Goal: Task Accomplishment & Management: Use online tool/utility

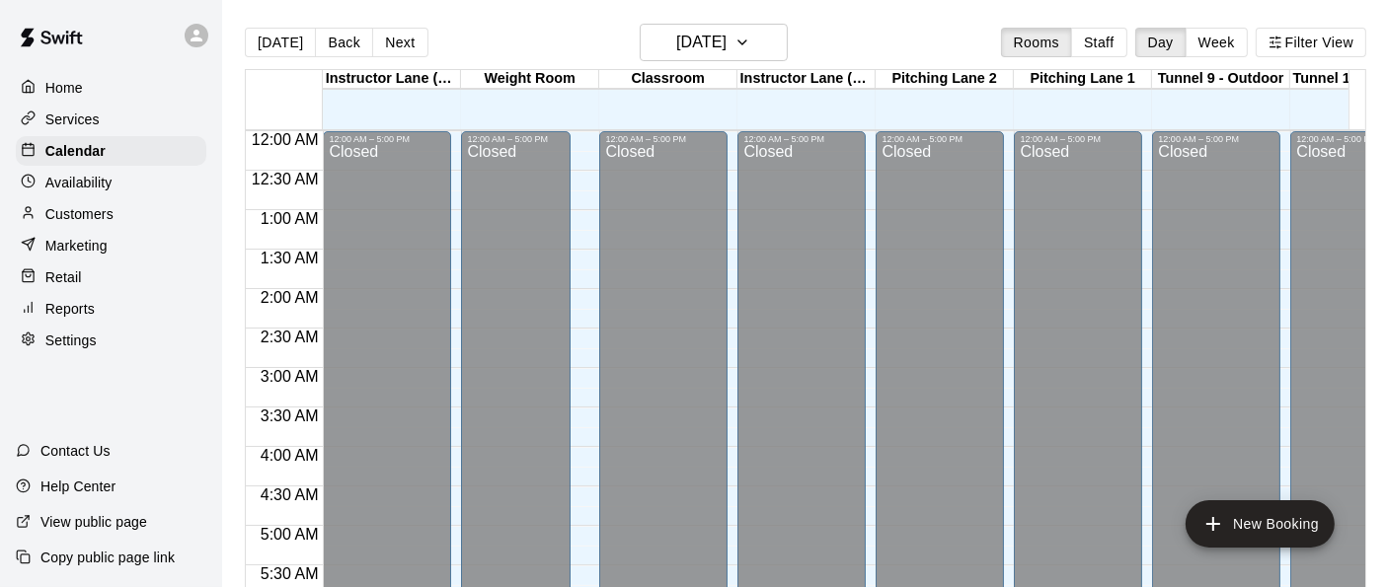
scroll to position [1226, 0]
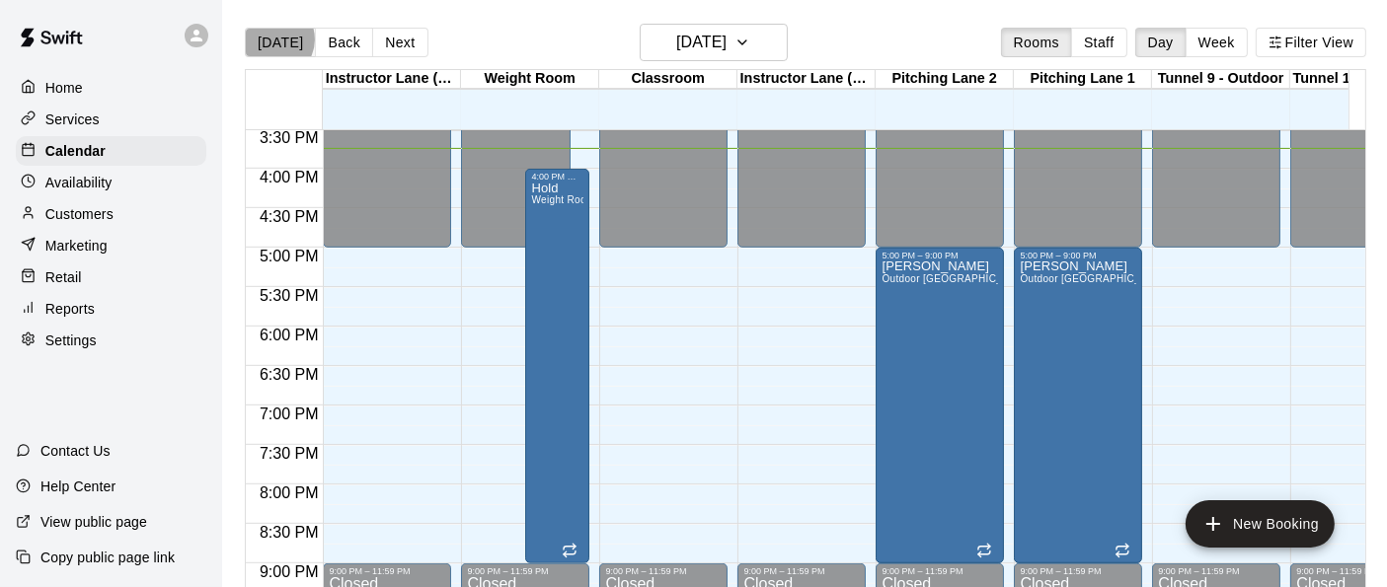
click at [274, 39] on button "[DATE]" at bounding box center [280, 43] width 71 height 30
click at [397, 40] on button "Next" at bounding box center [399, 43] width 55 height 30
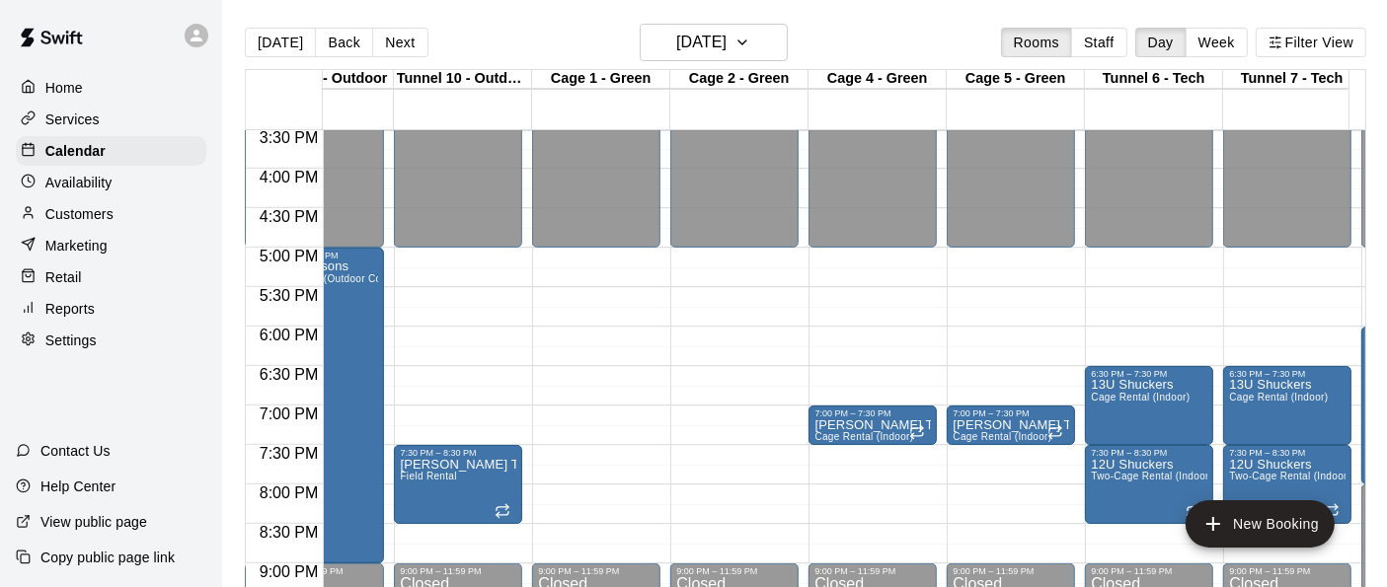
scroll to position [0, 0]
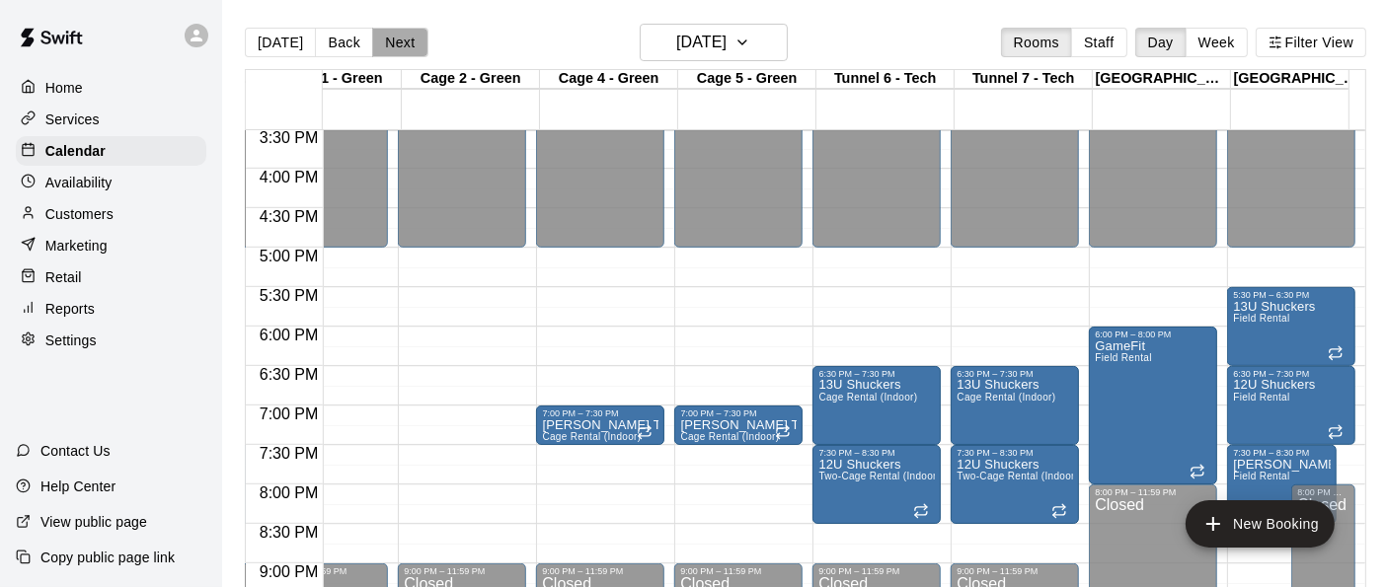
click at [391, 37] on button "Next" at bounding box center [399, 43] width 55 height 30
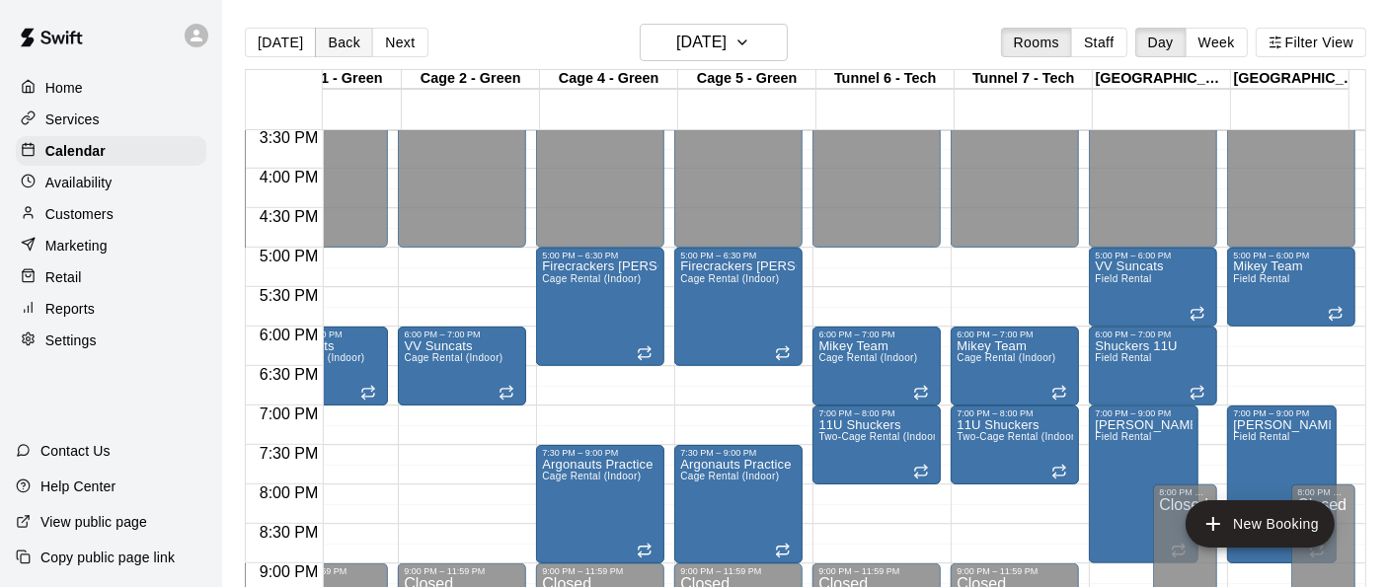
click at [330, 42] on button "Back" at bounding box center [344, 43] width 58 height 30
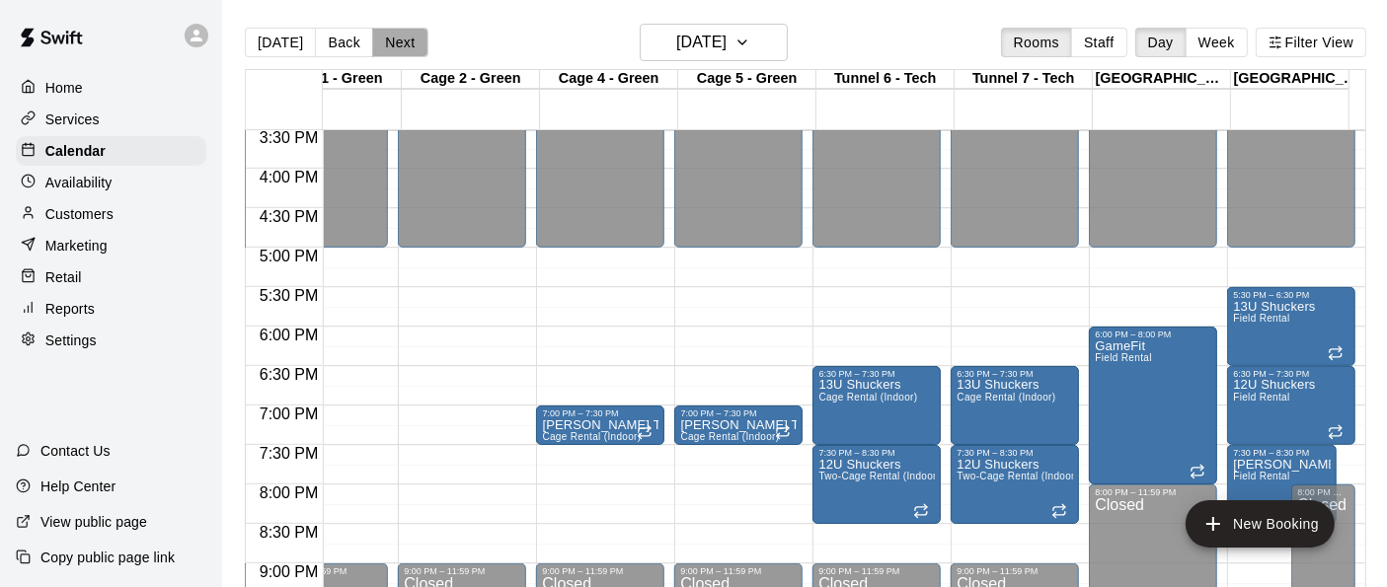
click at [383, 46] on button "Next" at bounding box center [399, 43] width 55 height 30
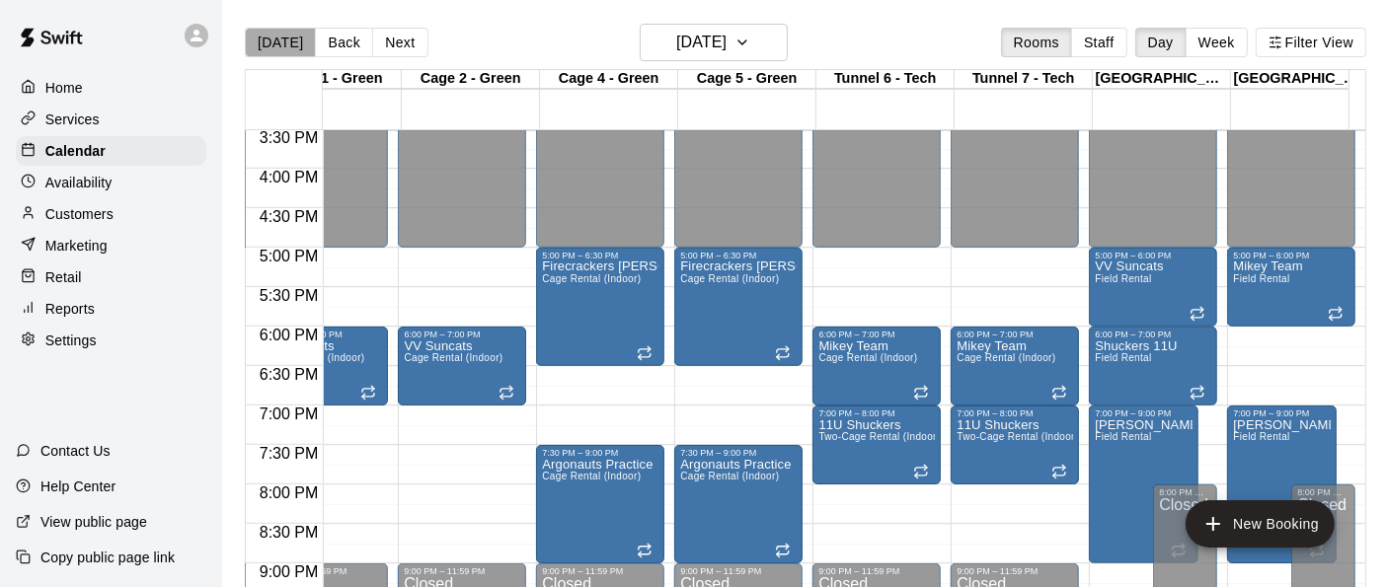
click at [287, 41] on button "[DATE]" at bounding box center [280, 43] width 71 height 30
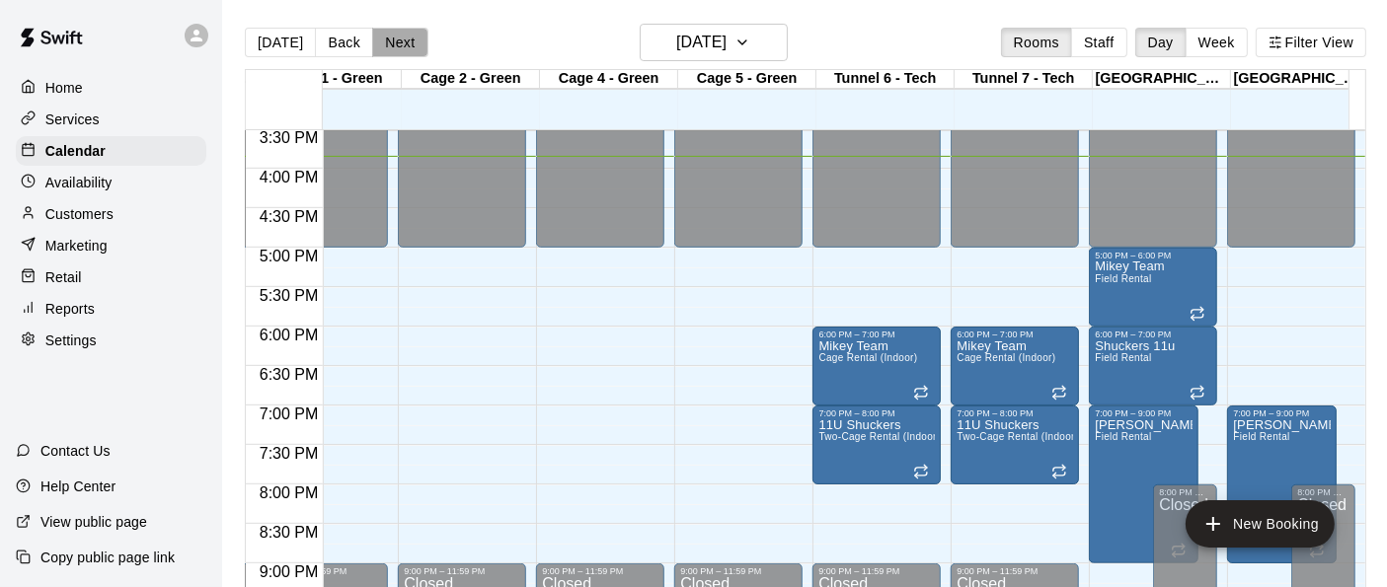
click at [398, 45] on button "Next" at bounding box center [399, 43] width 55 height 30
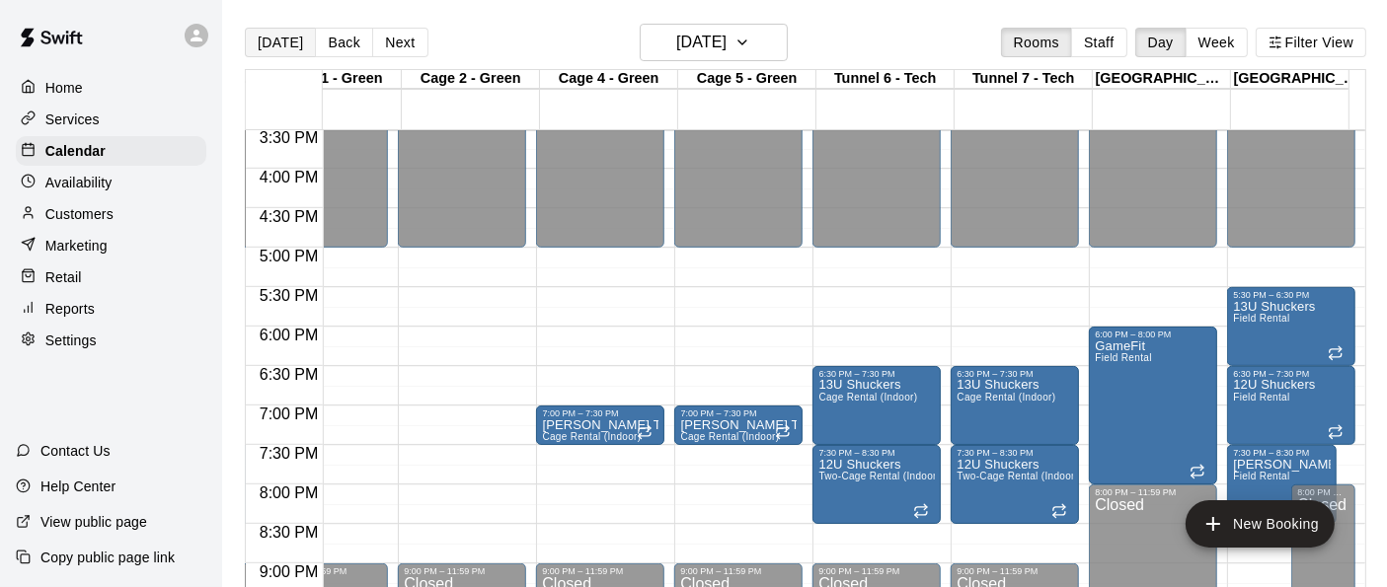
click at [274, 40] on button "[DATE]" at bounding box center [280, 43] width 71 height 30
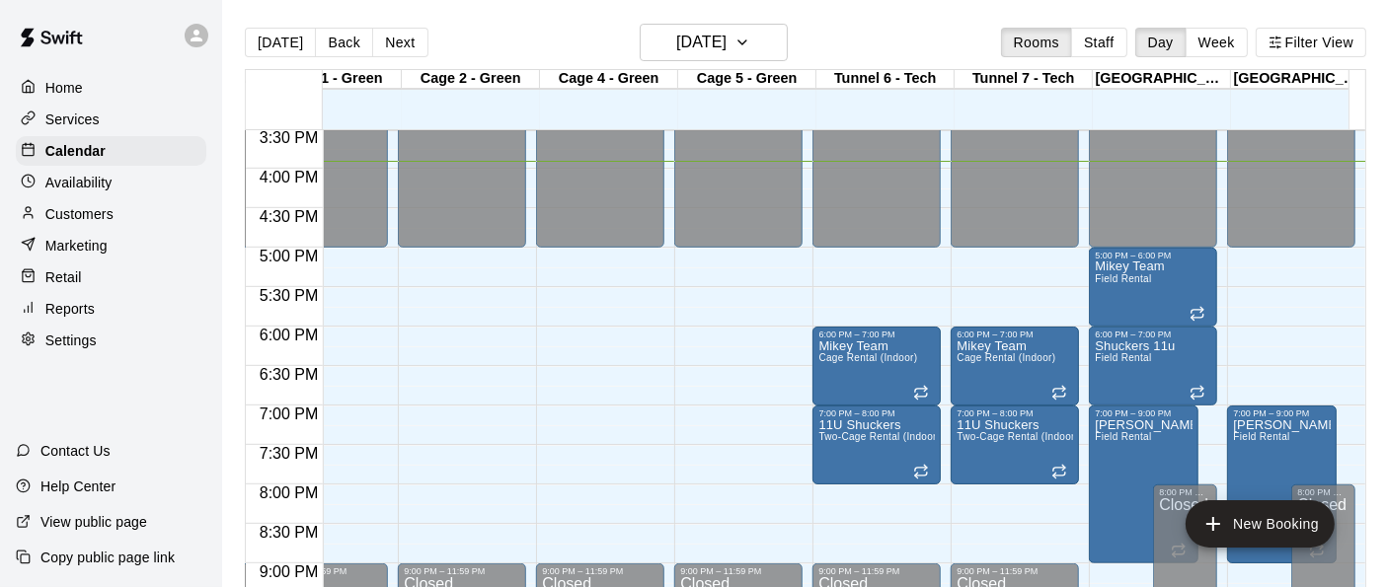
scroll to position [0, 16]
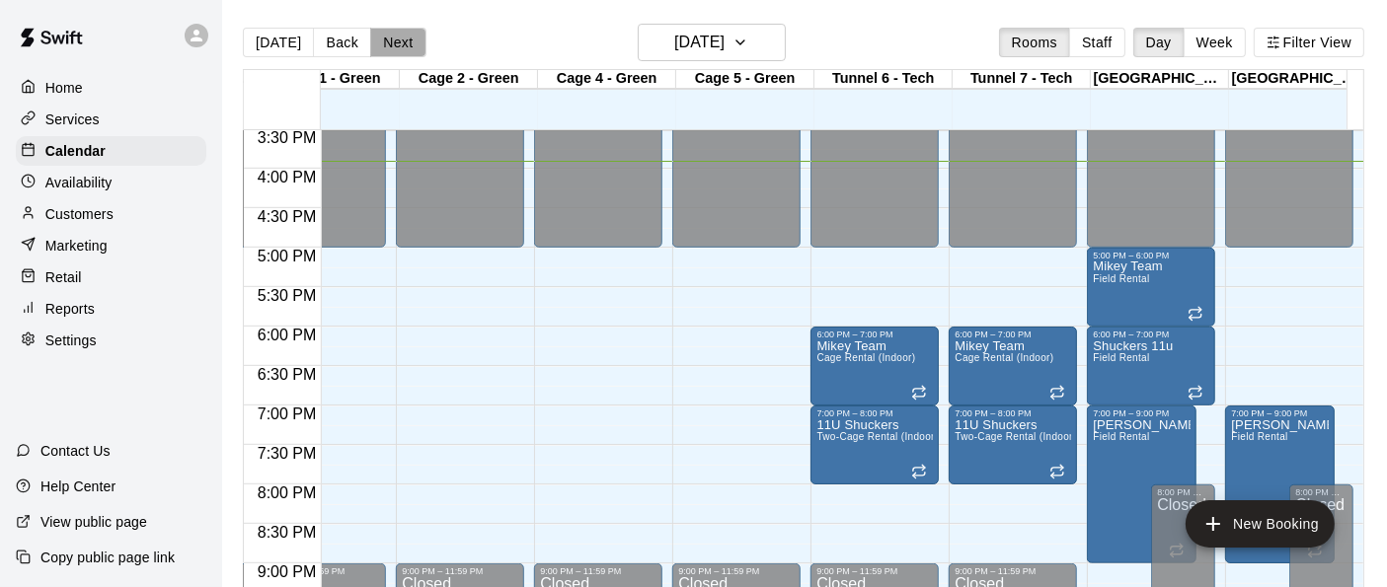
click at [380, 38] on button "Next" at bounding box center [397, 43] width 55 height 30
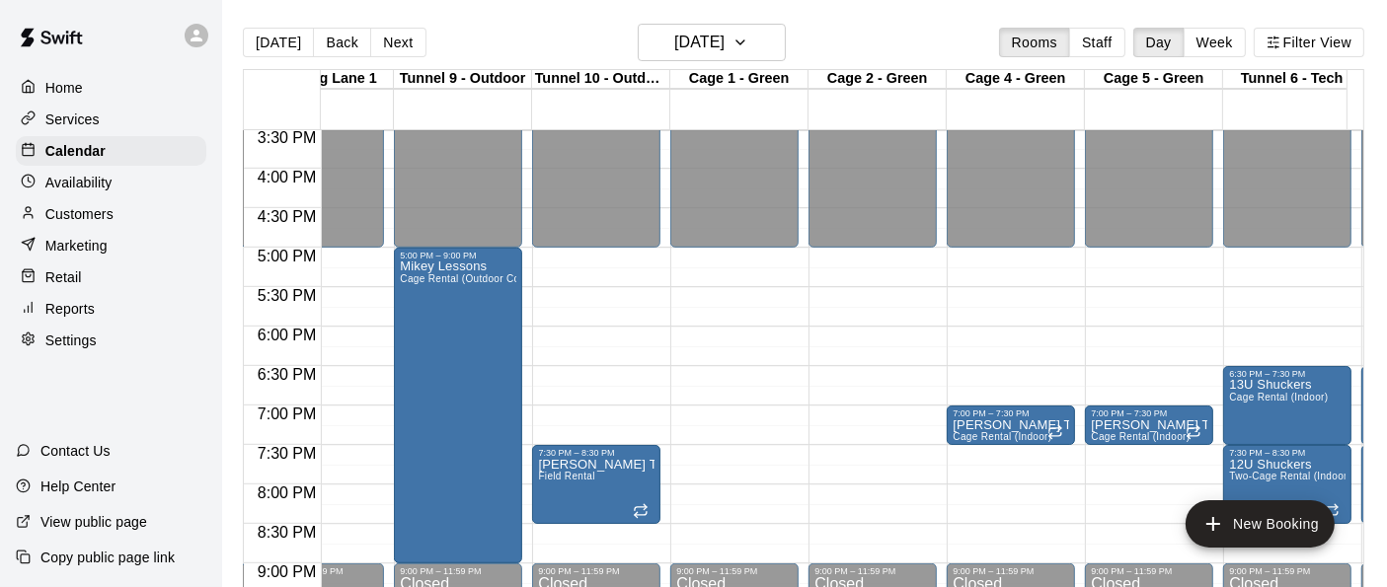
scroll to position [0, 734]
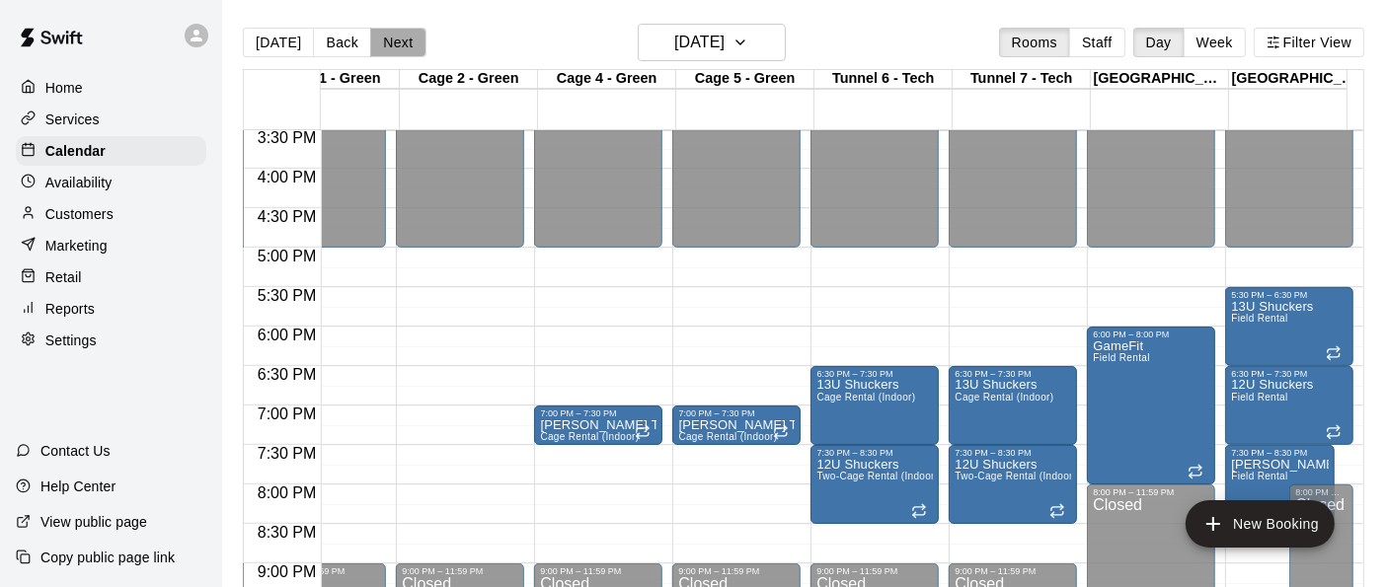
click at [394, 39] on button "Next" at bounding box center [397, 43] width 55 height 30
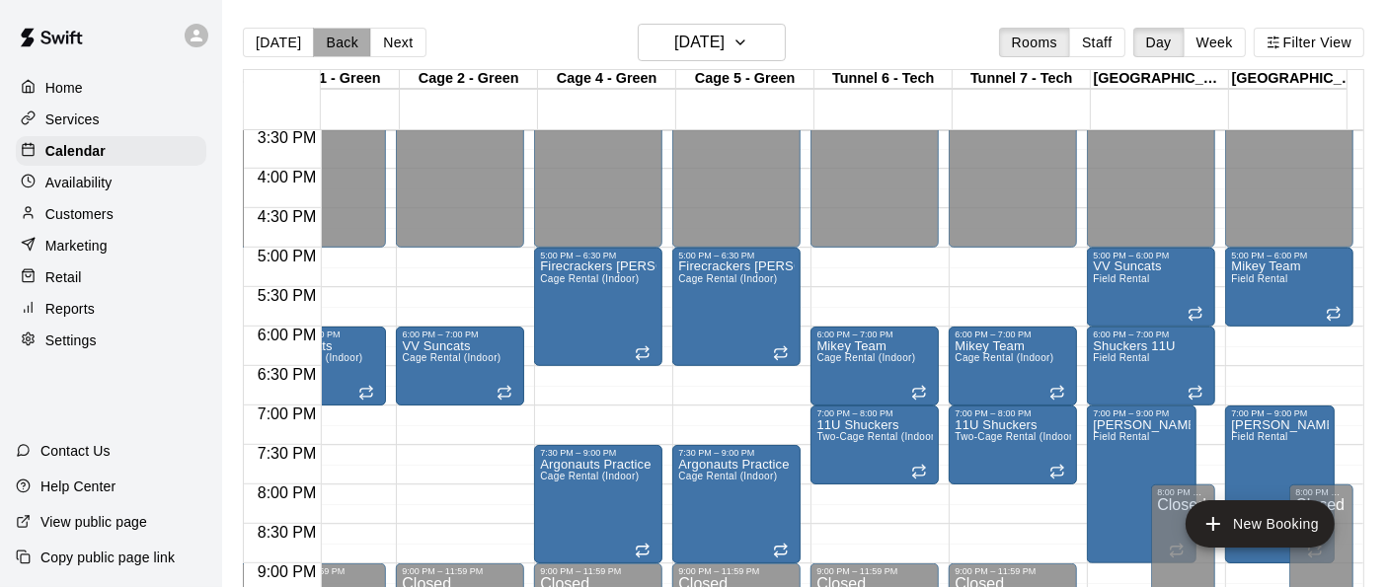
click at [313, 46] on button "Back" at bounding box center [342, 43] width 58 height 30
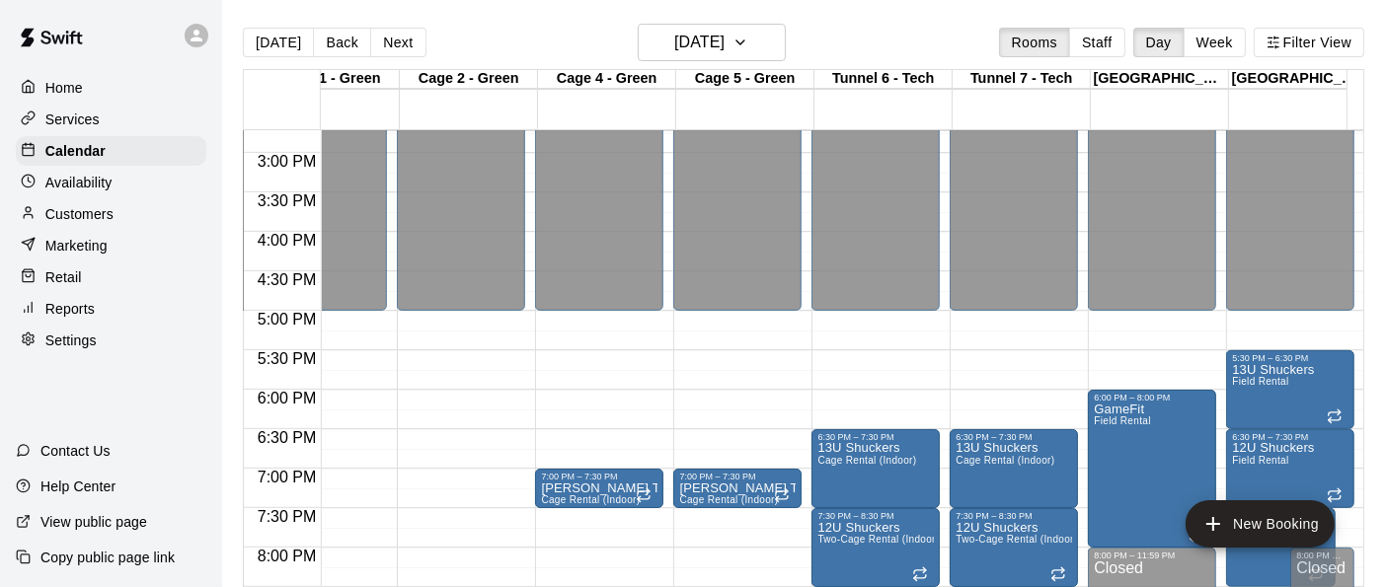
scroll to position [1161, 1167]
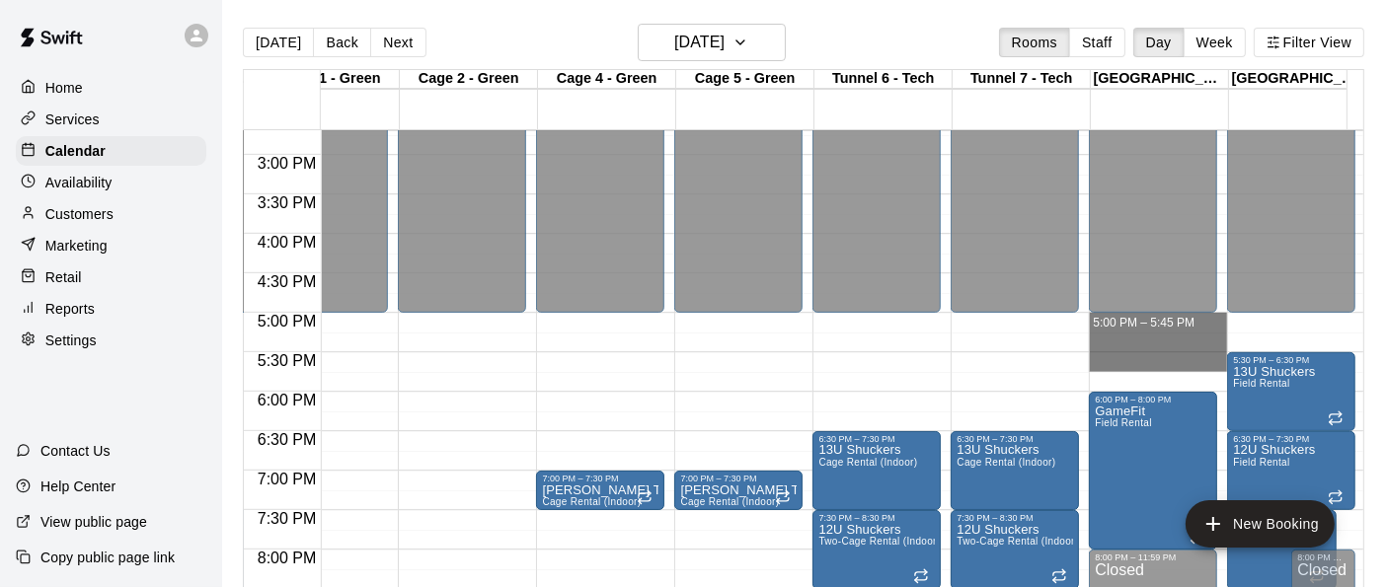
drag, startPoint x: 1117, startPoint y: 370, endPoint x: 1117, endPoint y: 323, distance: 47.4
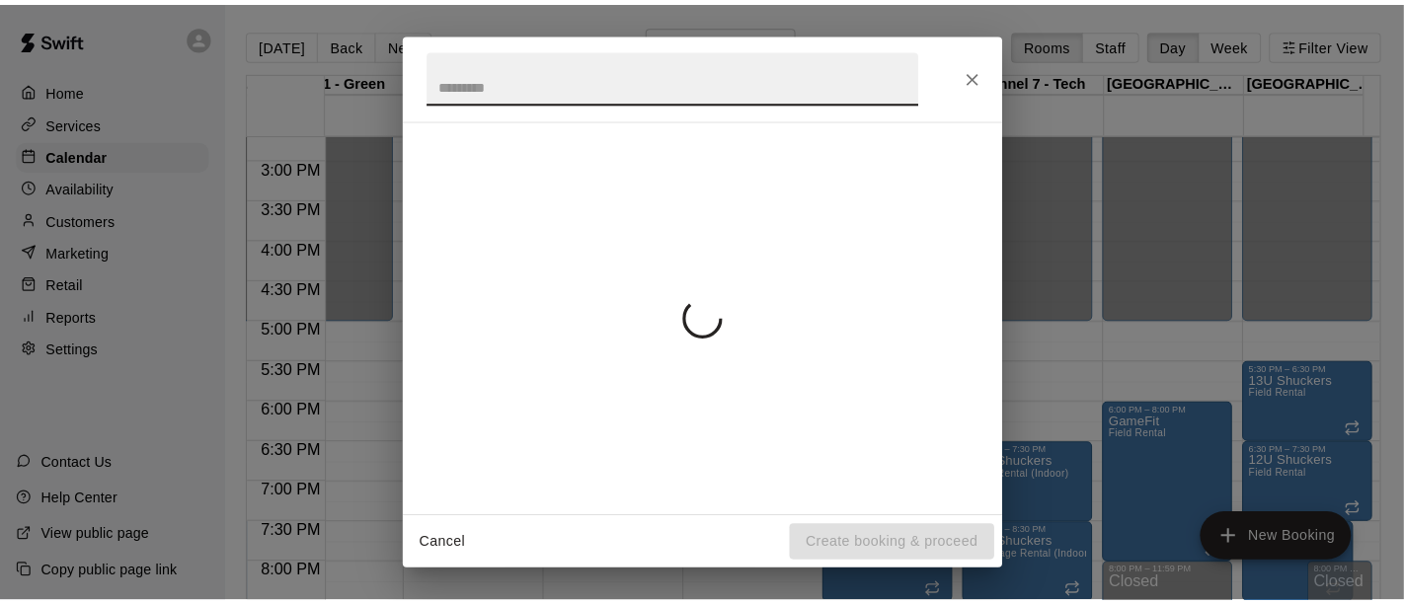
scroll to position [0, 0]
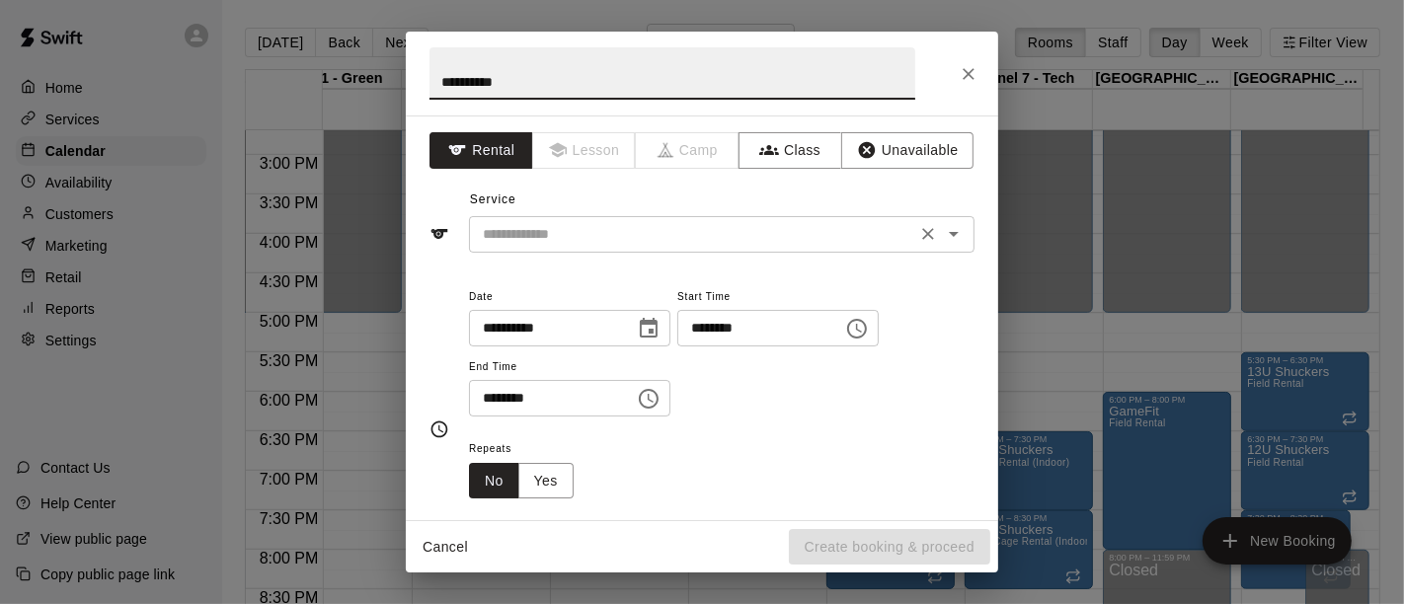
type input "**********"
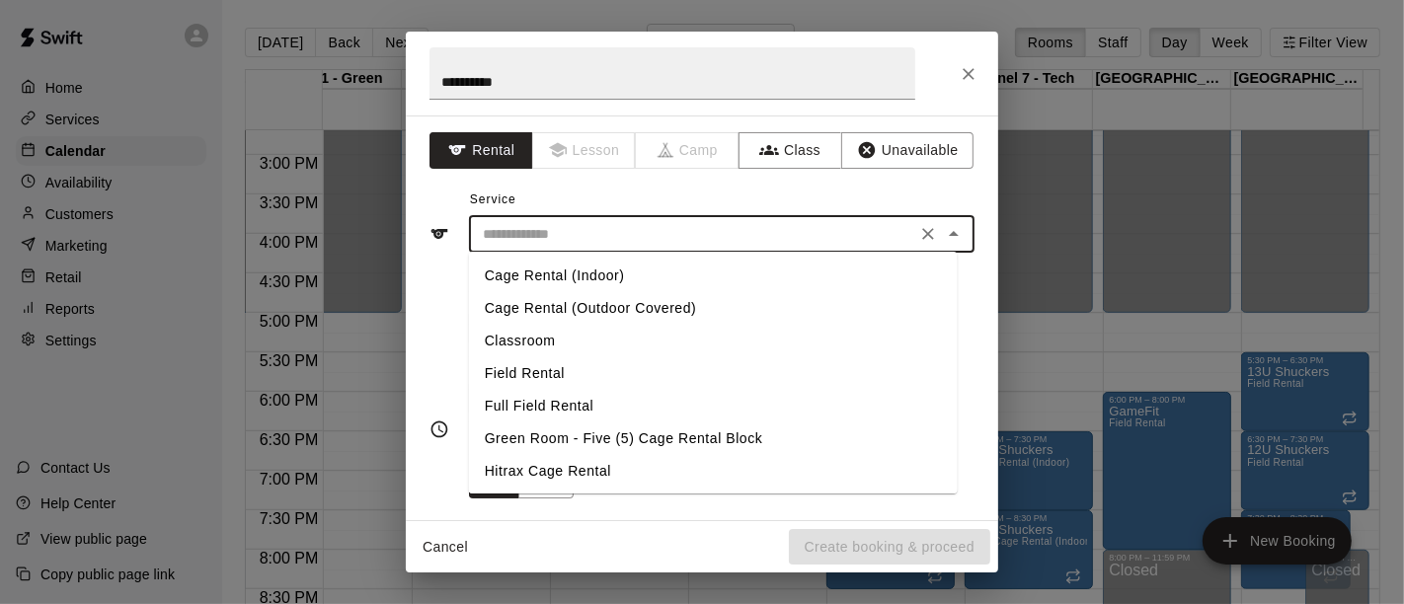
click at [802, 232] on input "text" at bounding box center [692, 234] width 435 height 25
click at [565, 373] on li "Field Rental" at bounding box center [713, 373] width 489 height 33
type input "**********"
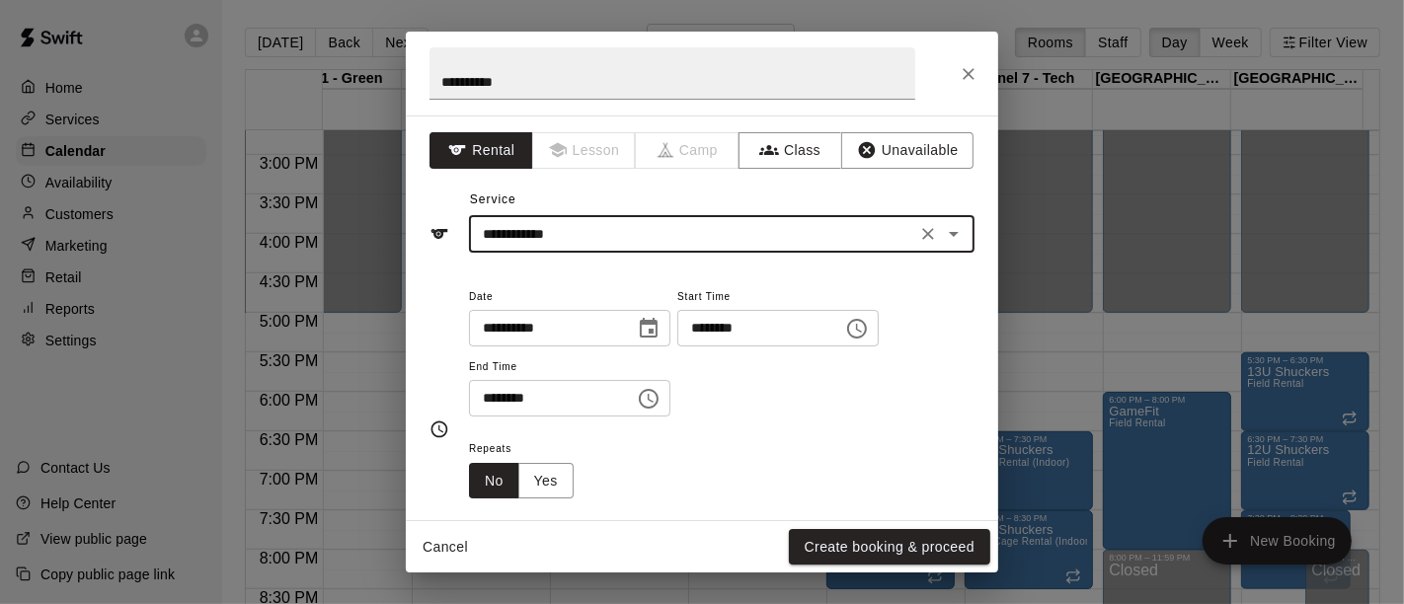
click at [869, 329] on icon "Choose time, selected time is 5:00 PM" at bounding box center [857, 329] width 24 height 24
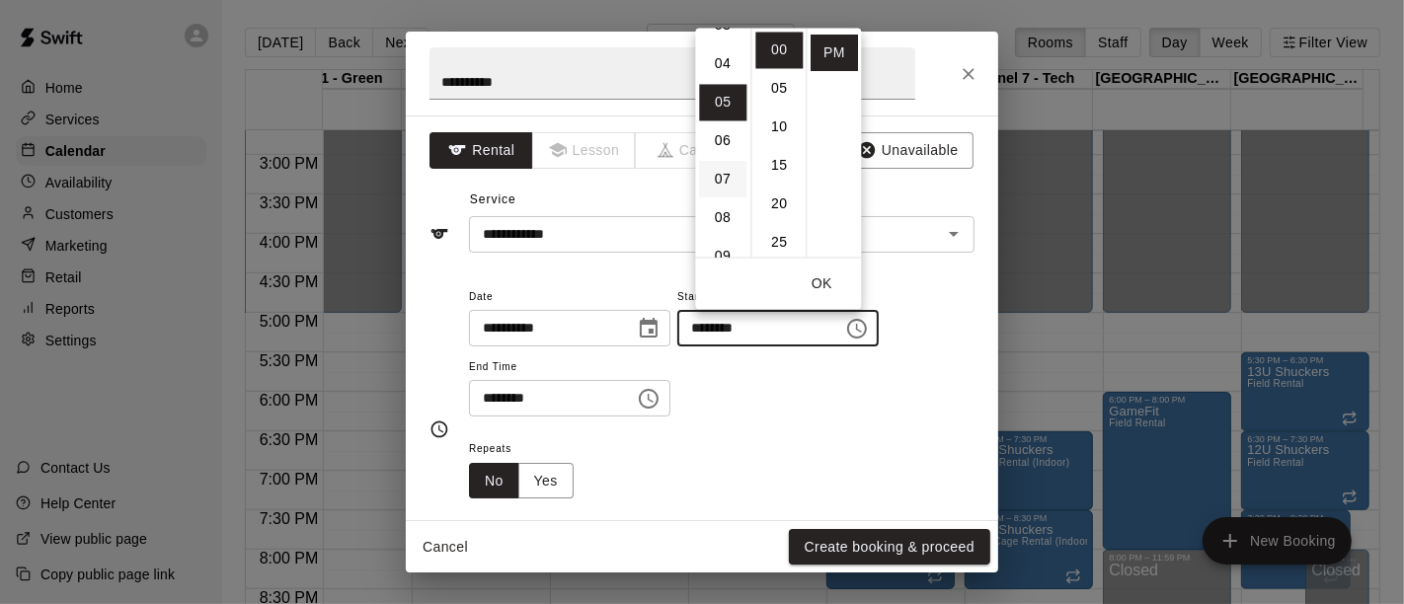
scroll to position [139, 0]
click at [720, 60] on li "04" at bounding box center [722, 64] width 47 height 37
type input "********"
click at [659, 404] on icon "Choose time, selected time is 5:45 PM" at bounding box center [649, 399] width 20 height 20
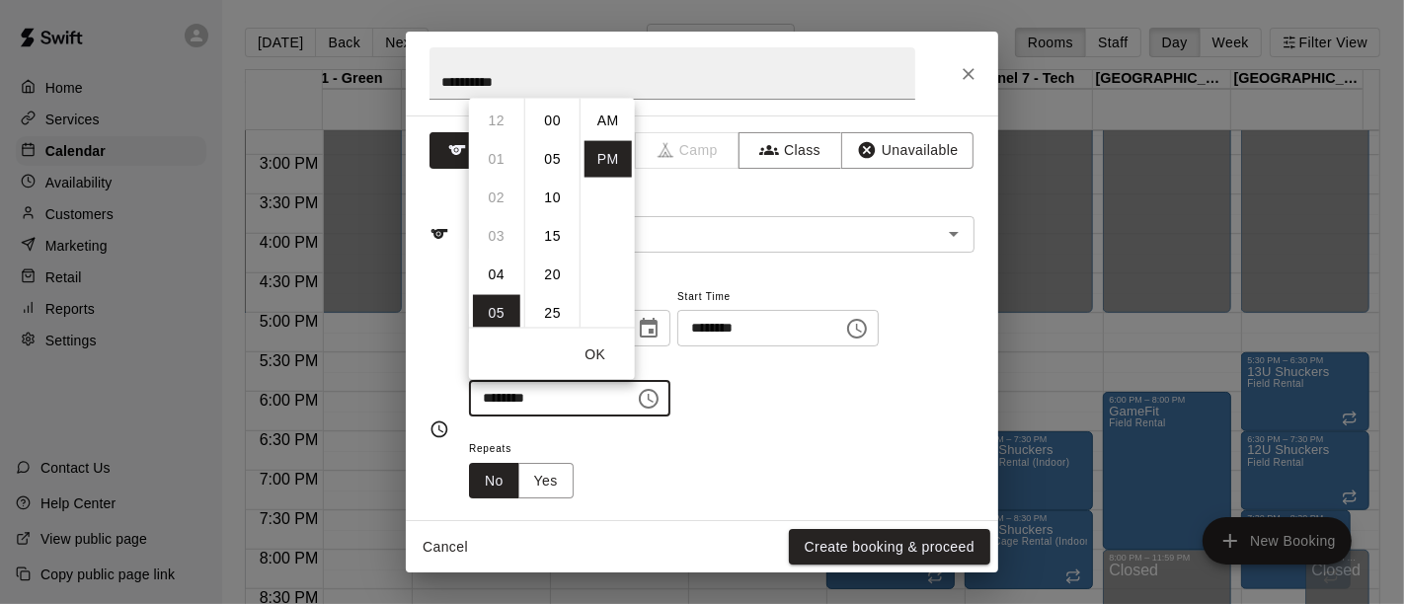
scroll to position [36, 0]
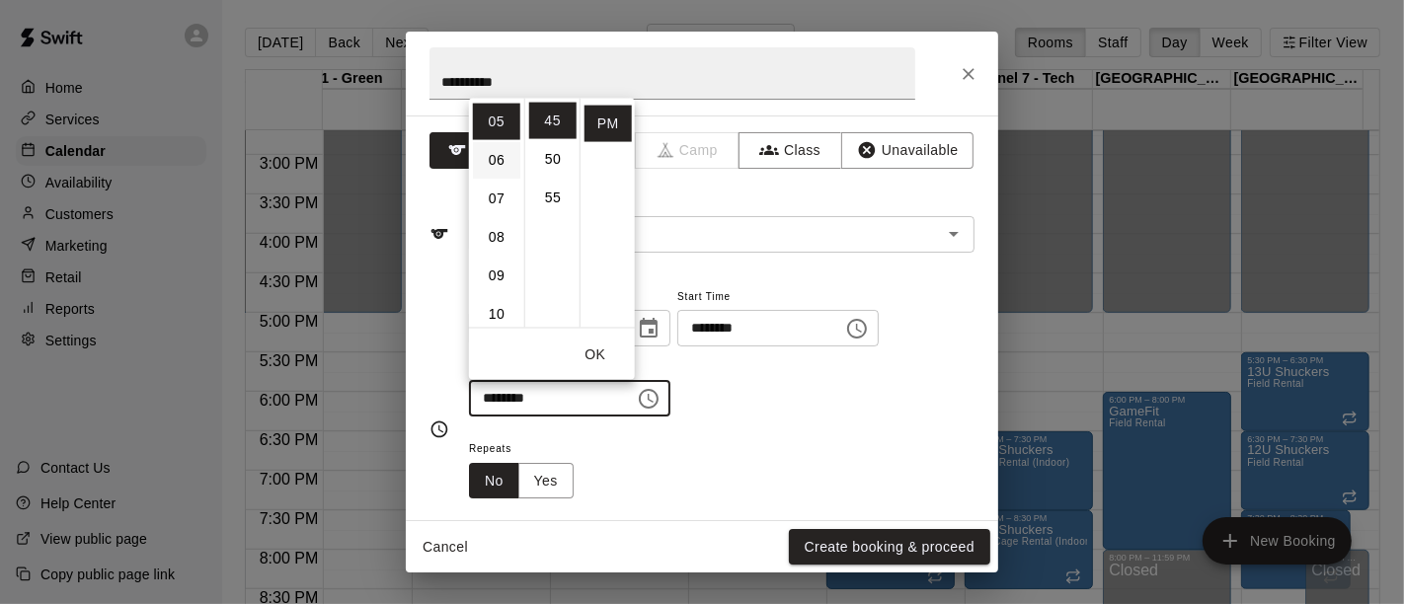
click at [491, 157] on li "06" at bounding box center [496, 159] width 47 height 37
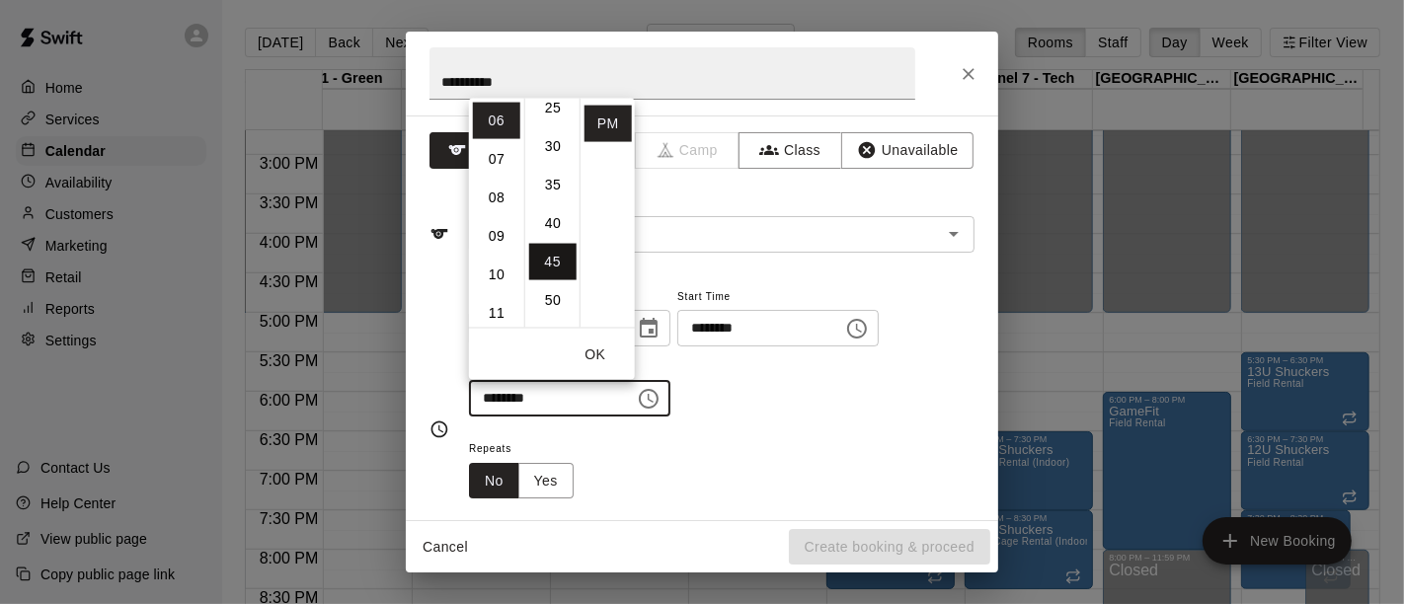
scroll to position [0, 0]
click at [551, 113] on li "00" at bounding box center [552, 120] width 47 height 37
type input "********"
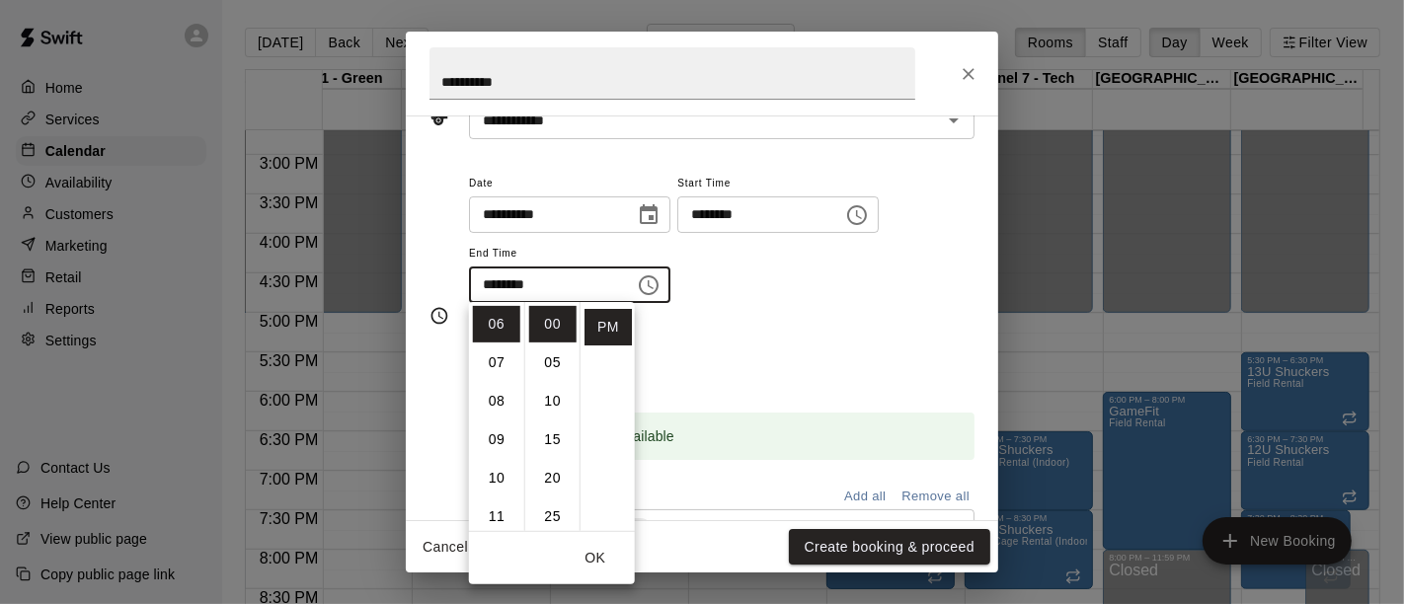
scroll to position [111, 0]
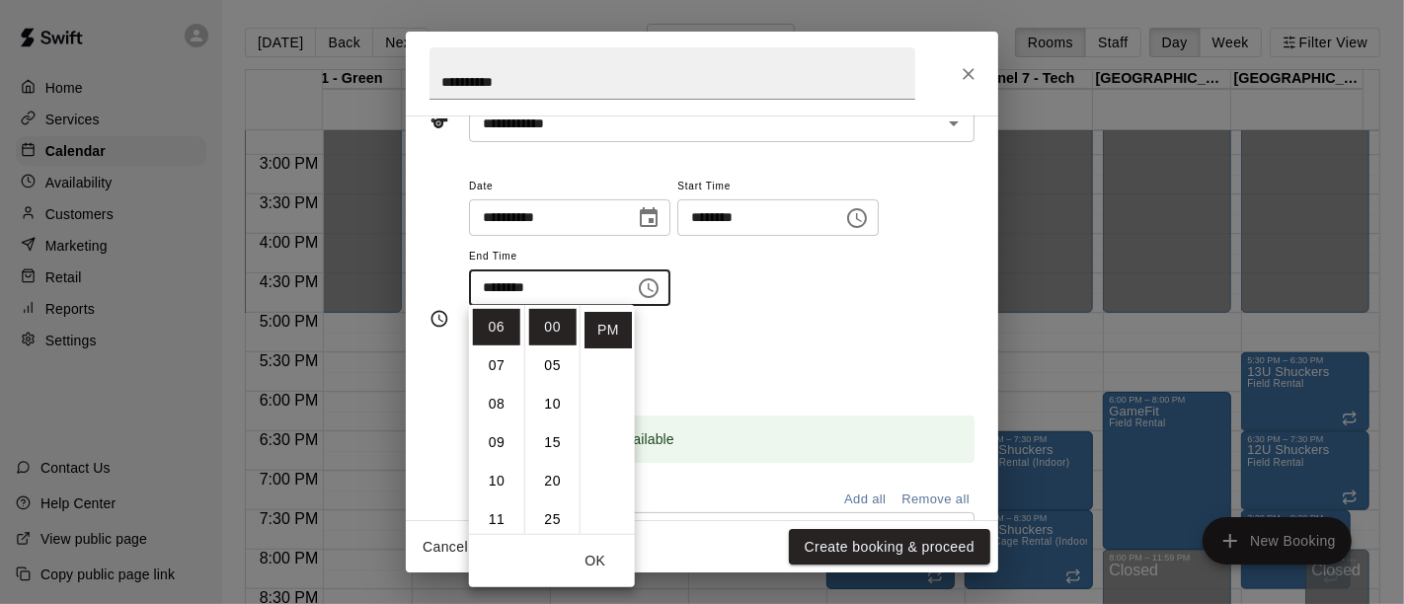
click at [823, 365] on div "Repeats No Yes" at bounding box center [721, 357] width 505 height 62
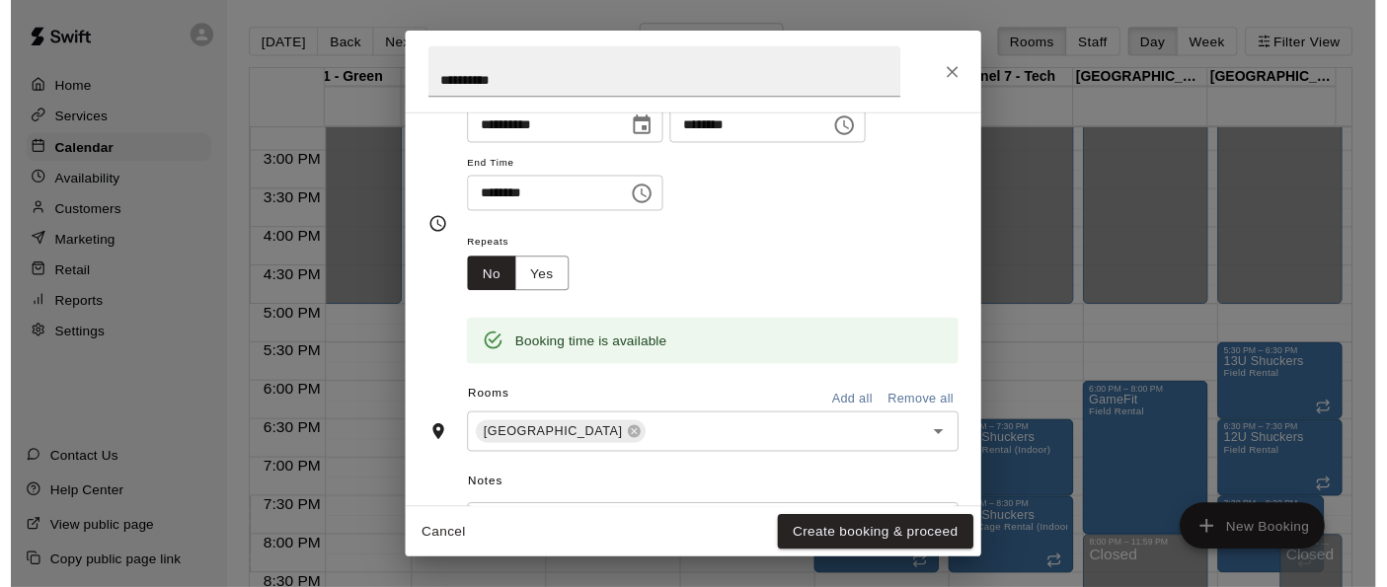
scroll to position [201, 0]
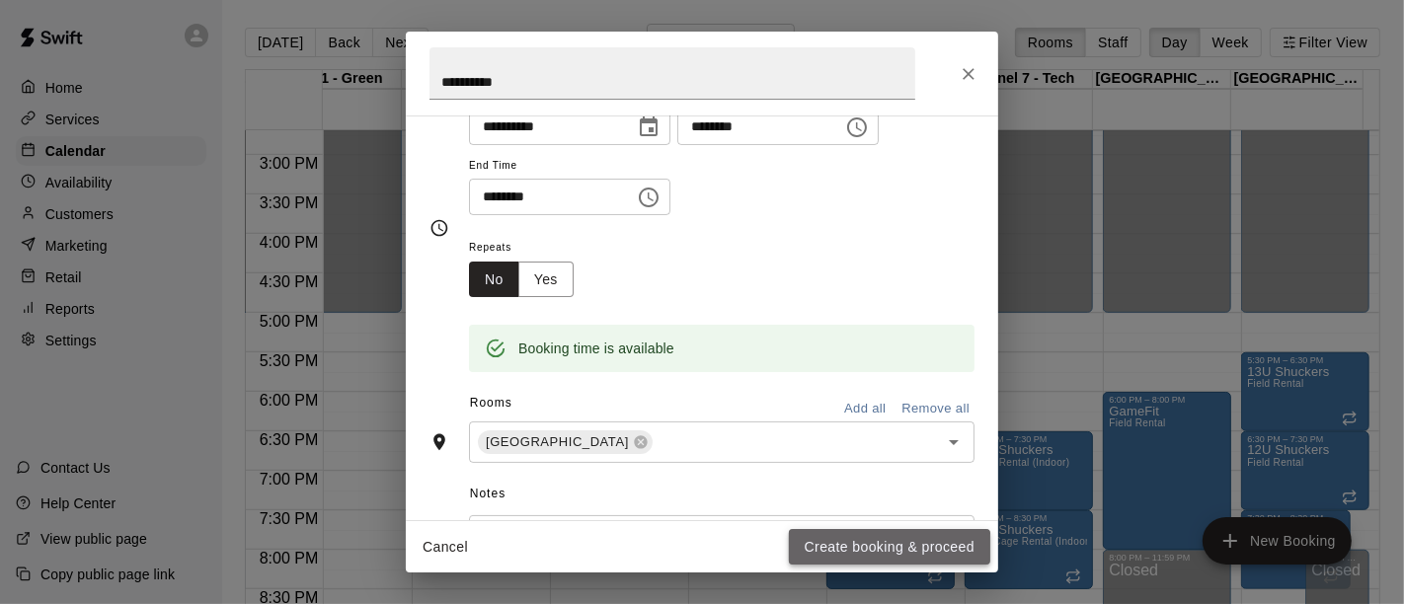
click at [866, 550] on button "Create booking & proceed" at bounding box center [889, 547] width 201 height 37
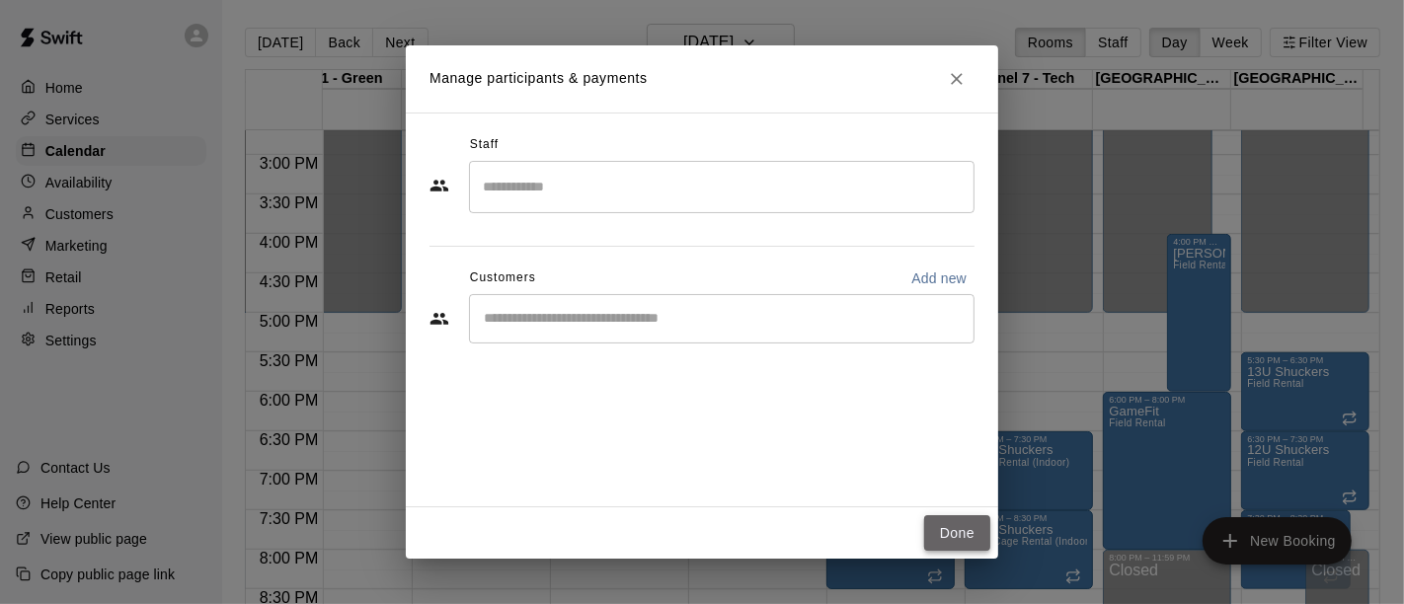
click at [956, 533] on button "Done" at bounding box center [957, 533] width 66 height 37
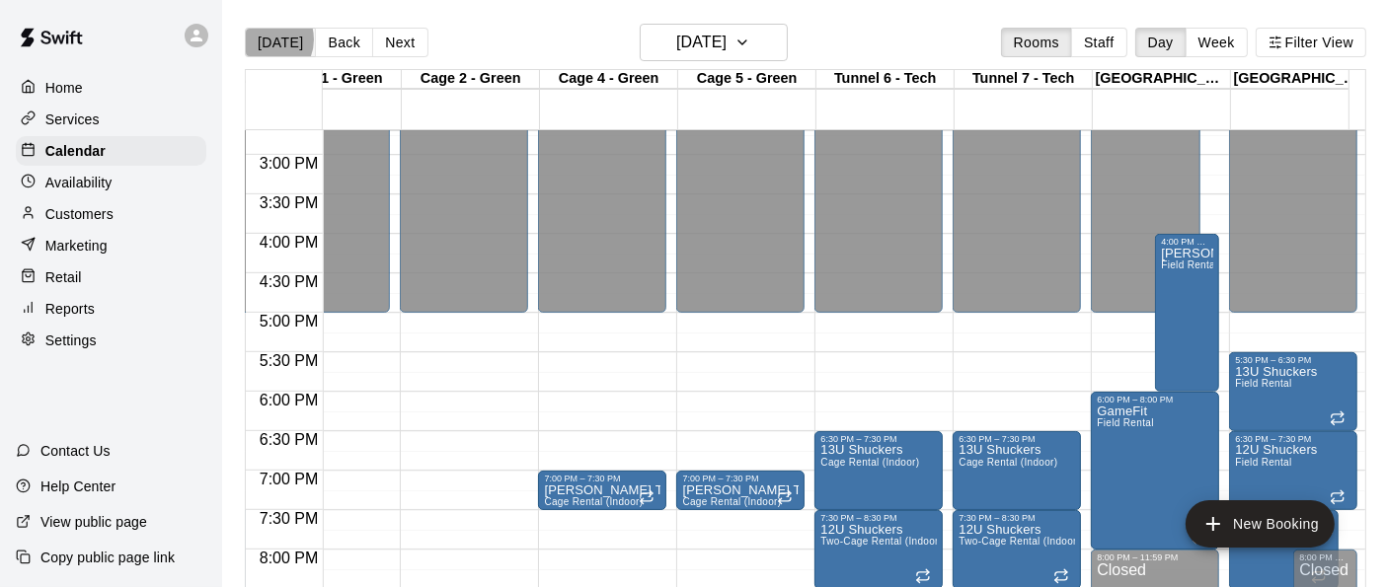
click at [266, 39] on button "[DATE]" at bounding box center [280, 43] width 71 height 30
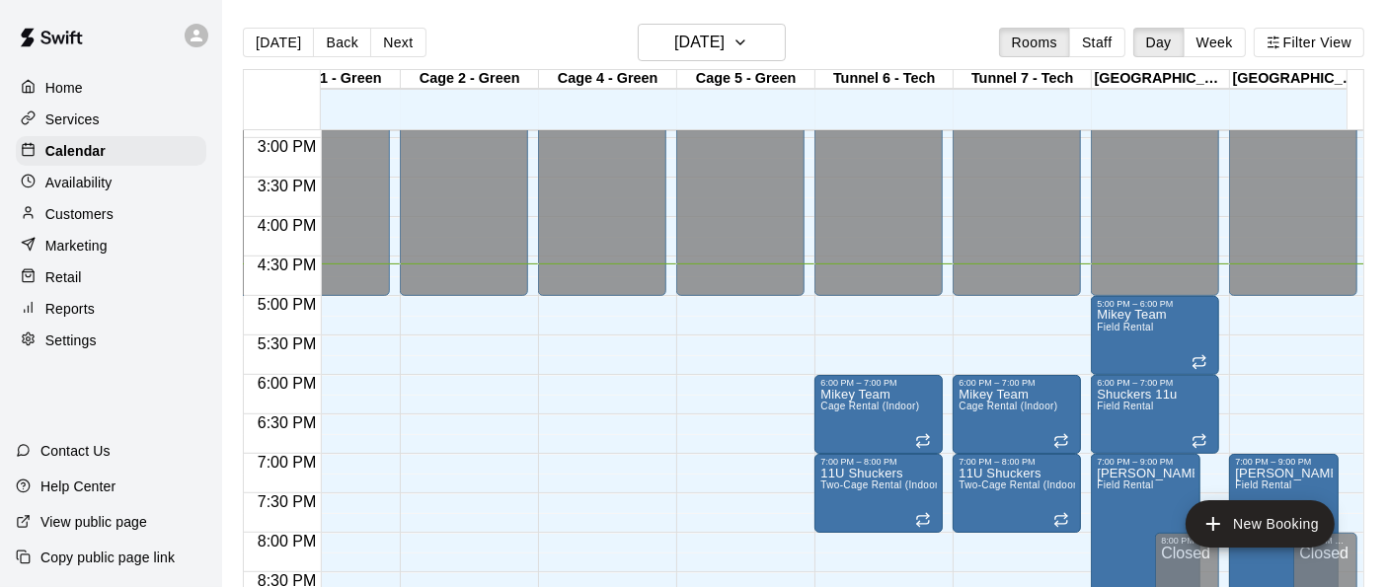
scroll to position [0, 1165]
